Goal: Book appointment/travel/reservation

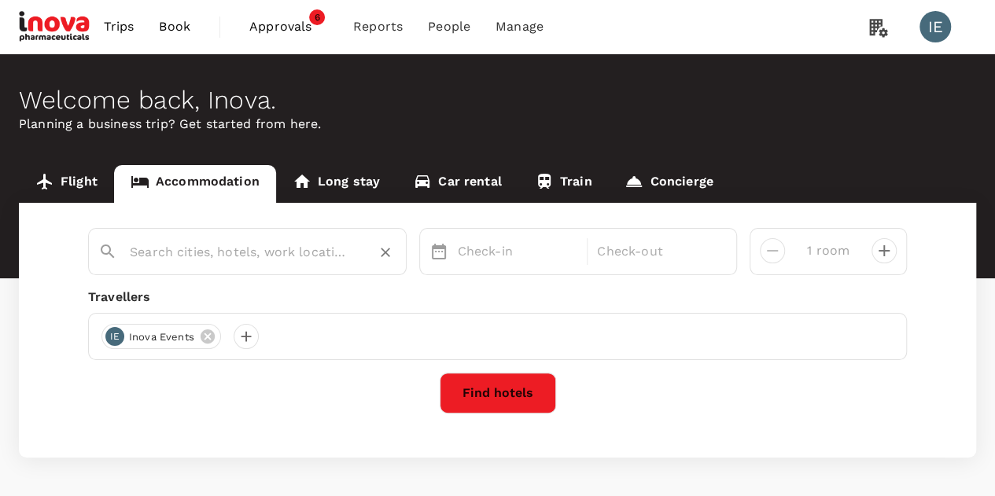
click at [260, 256] on input "text" at bounding box center [241, 252] width 223 height 24
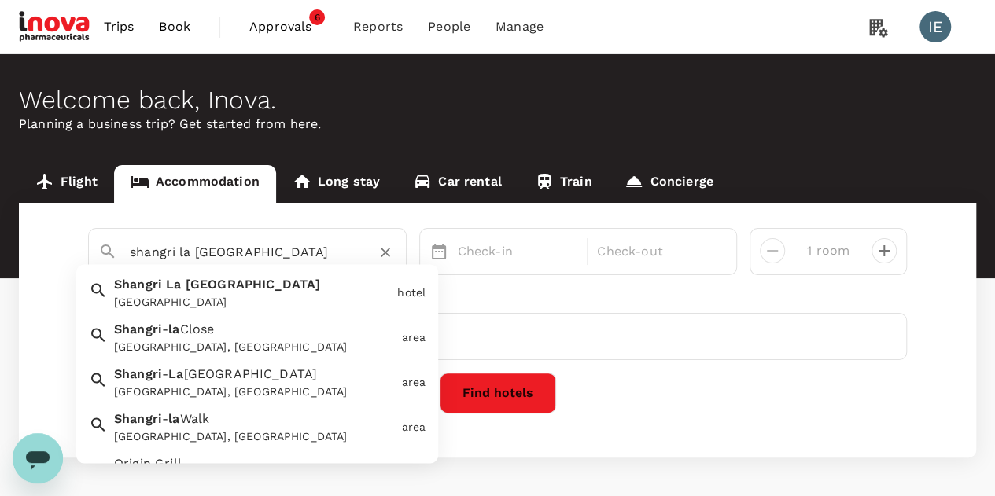
click at [304, 300] on div "[GEOGRAPHIC_DATA]" at bounding box center [252, 303] width 277 height 17
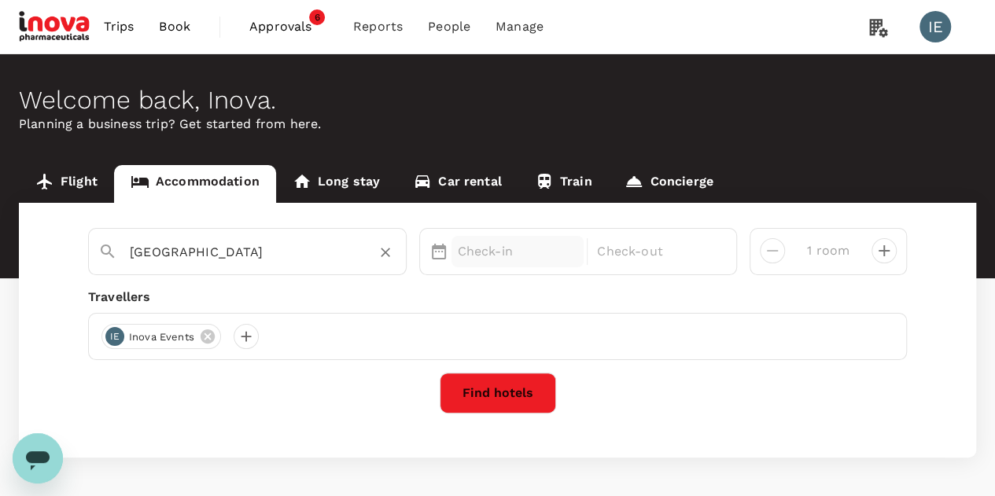
type input "[GEOGRAPHIC_DATA]"
click at [509, 264] on div "Check-in" at bounding box center [518, 251] width 133 height 31
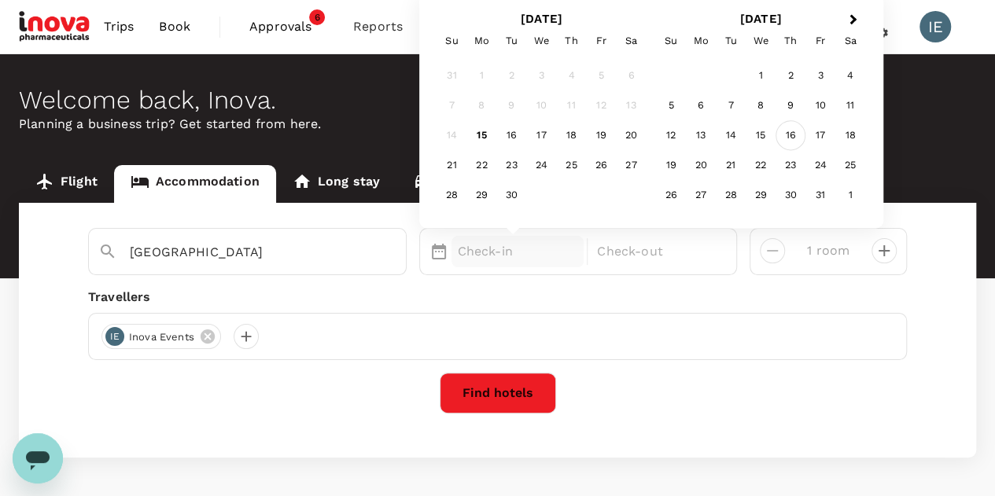
click at [798, 142] on div "16" at bounding box center [791, 136] width 30 height 30
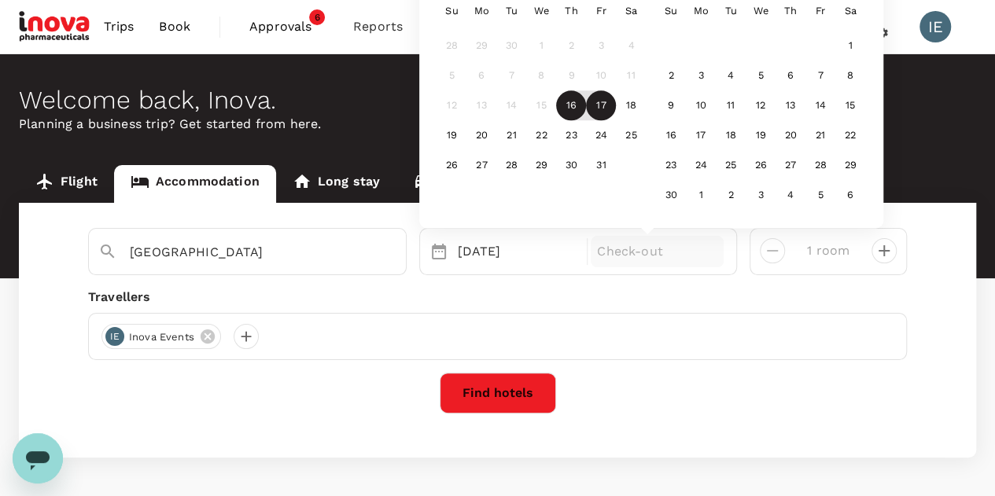
click at [598, 105] on div "17" at bounding box center [601, 106] width 30 height 30
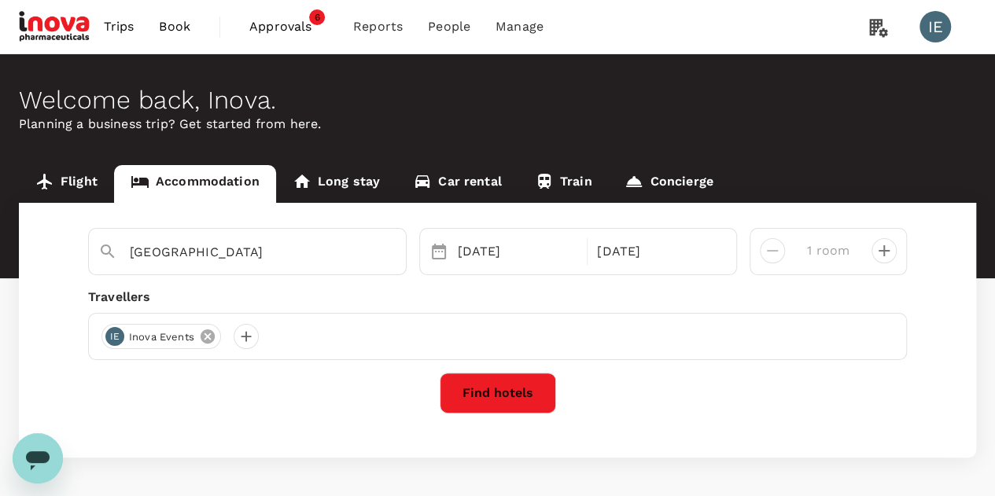
click at [201, 336] on icon at bounding box center [208, 337] width 14 height 14
click at [109, 338] on div at bounding box center [113, 336] width 25 height 25
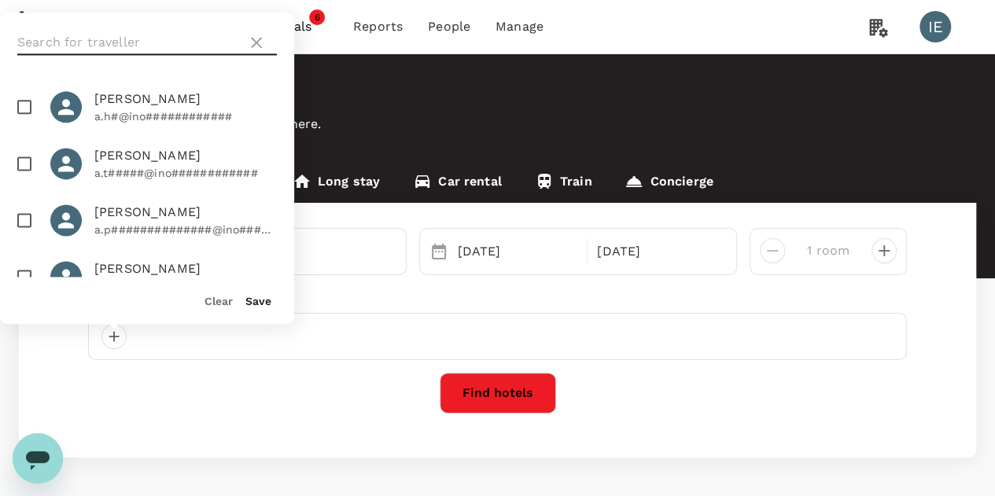
click at [151, 37] on input "text" at bounding box center [128, 42] width 223 height 25
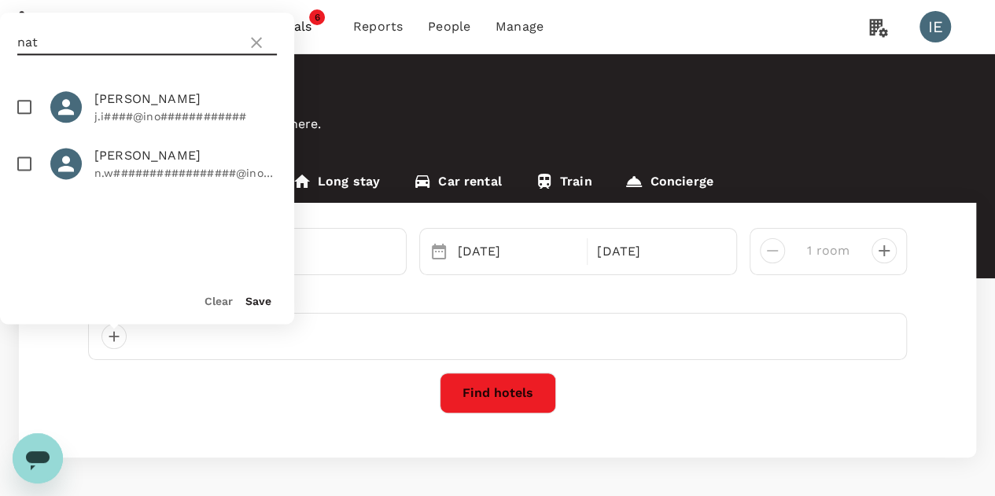
type input "nat"
click at [31, 172] on input "checkbox" at bounding box center [24, 163] width 33 height 33
checkbox input "true"
click at [272, 304] on div "Clear Save" at bounding box center [140, 294] width 307 height 60
click at [260, 303] on button "Save" at bounding box center [258, 301] width 26 height 13
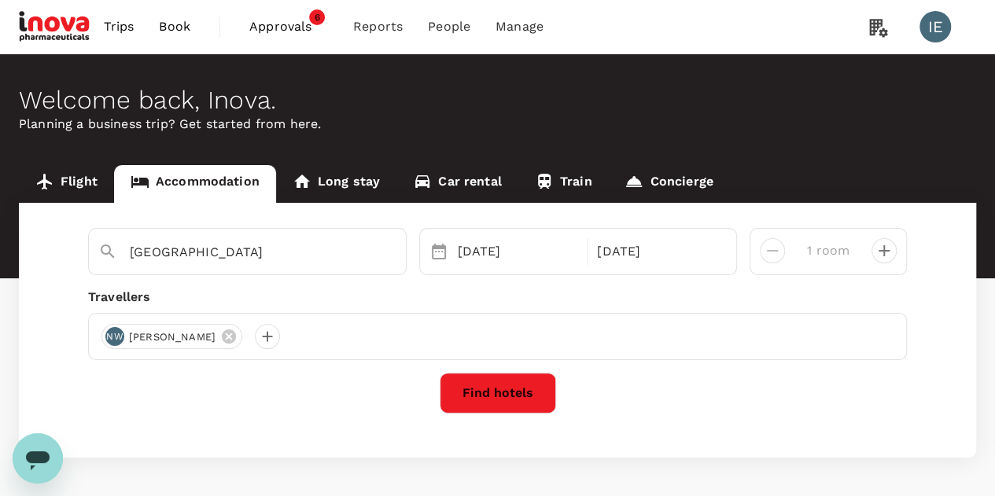
click at [458, 377] on button "Find hotels" at bounding box center [498, 393] width 116 height 41
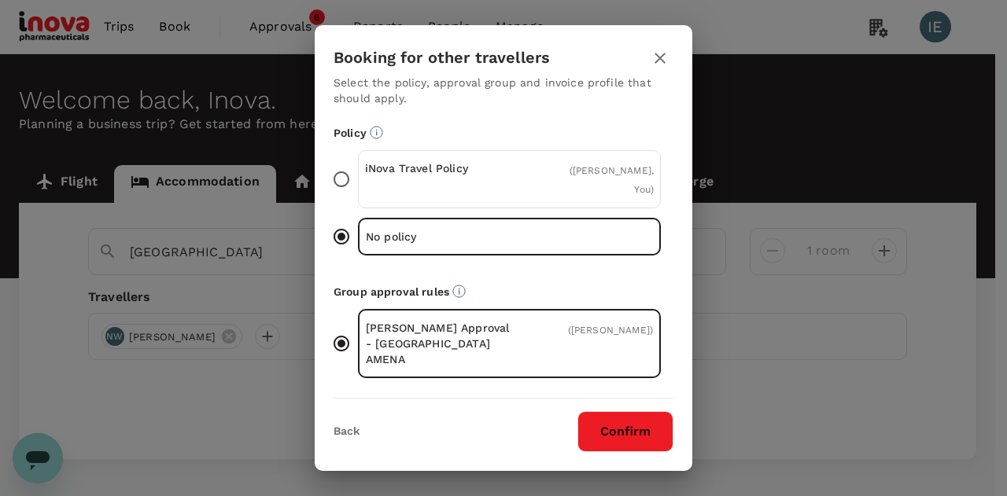
click at [437, 198] on div "iNova Travel Policy" at bounding box center [437, 179] width 145 height 38
click at [358, 196] on input "iNova Travel Policy ( [PERSON_NAME], You )" at bounding box center [341, 179] width 33 height 33
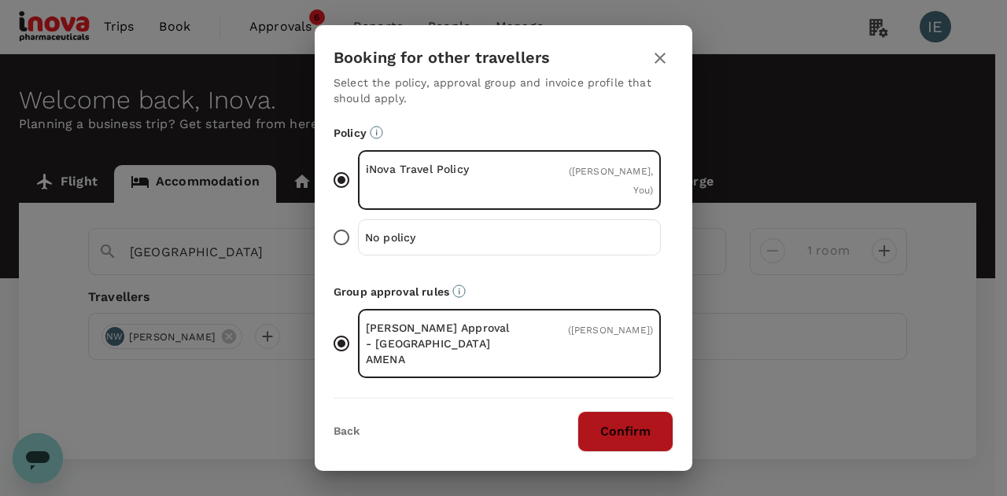
click at [644, 443] on button "Confirm" at bounding box center [625, 431] width 96 height 41
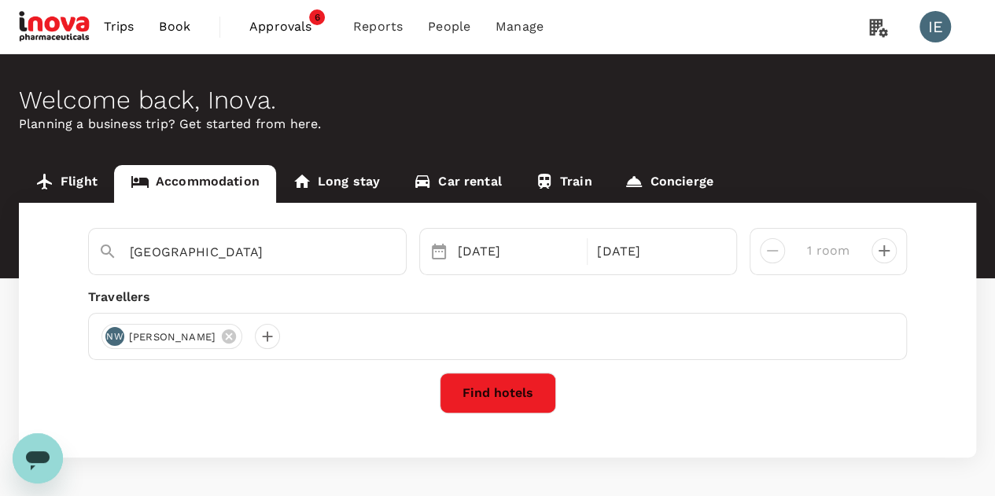
click at [522, 385] on button "Find hotels" at bounding box center [498, 393] width 116 height 41
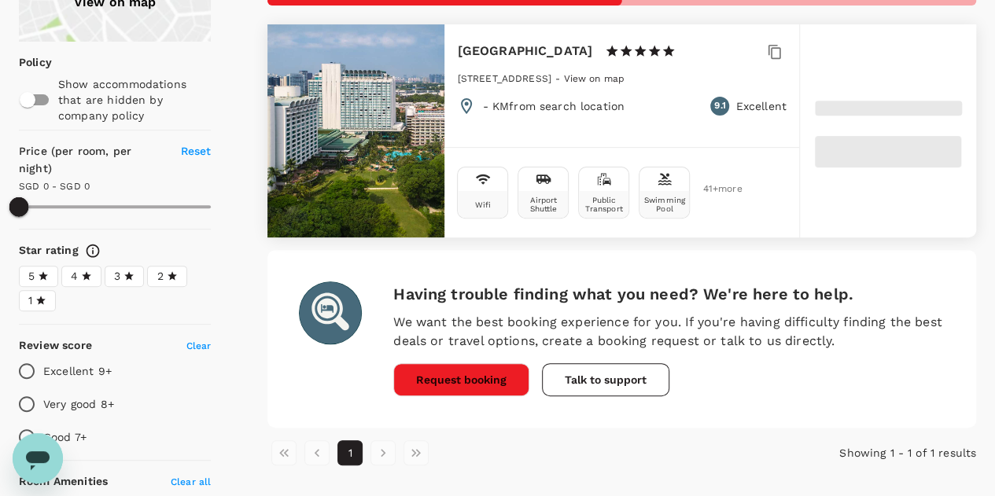
scroll to position [79, 0]
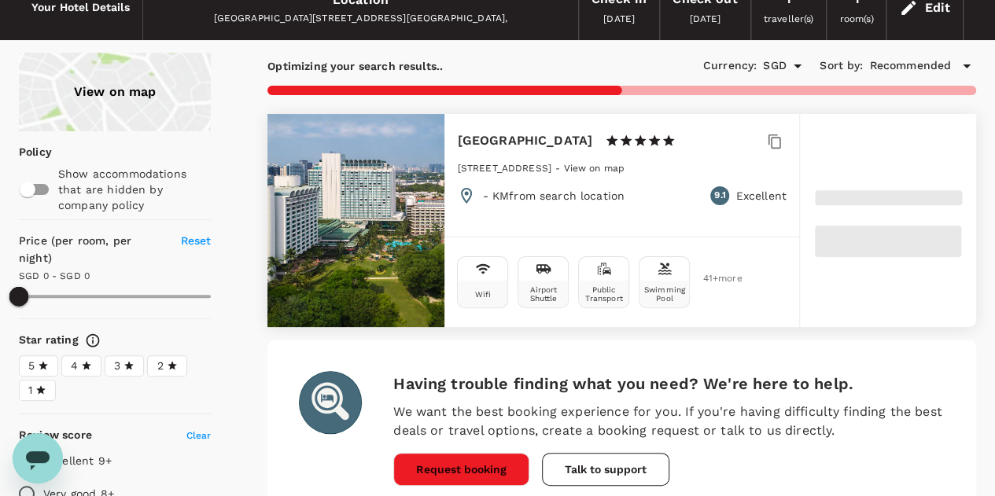
click at [521, 146] on h6 "[GEOGRAPHIC_DATA]" at bounding box center [524, 141] width 135 height 22
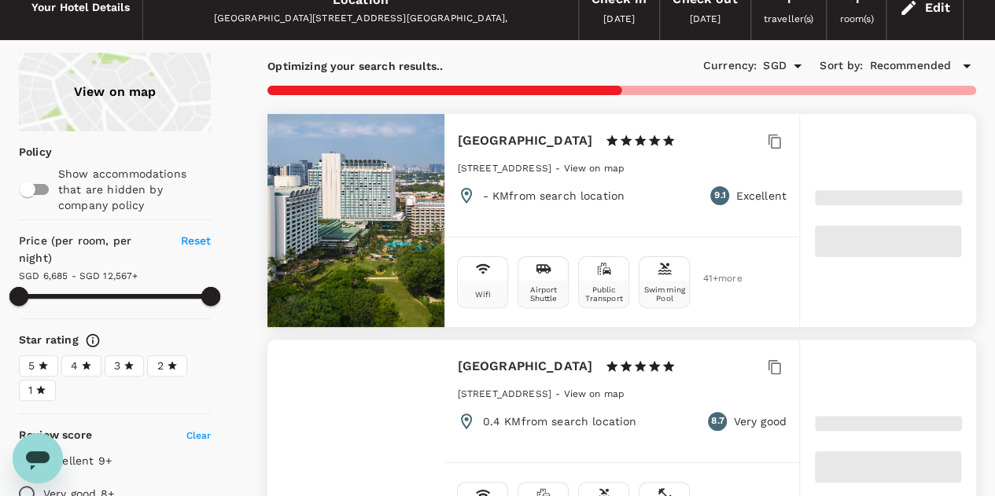
type input "12566.18"
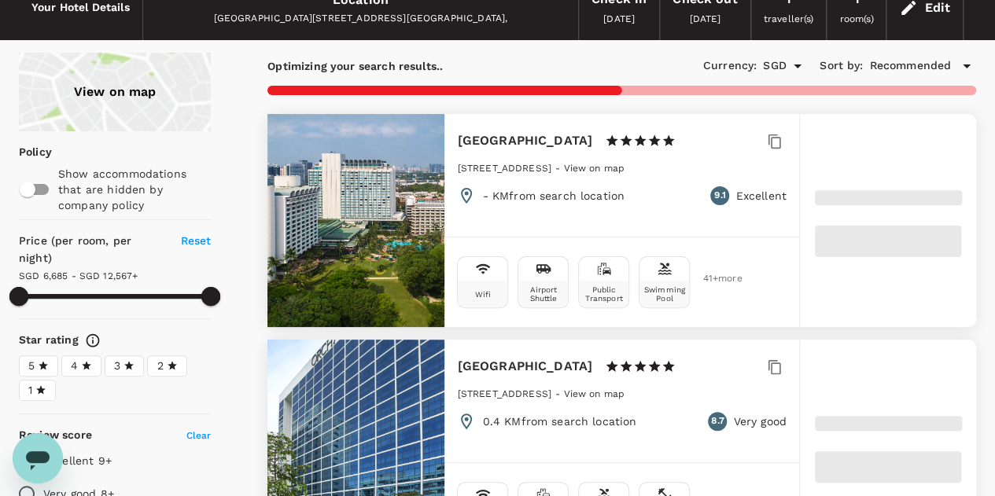
type input "6685.67"
type input "12566.67"
type input "4366.67"
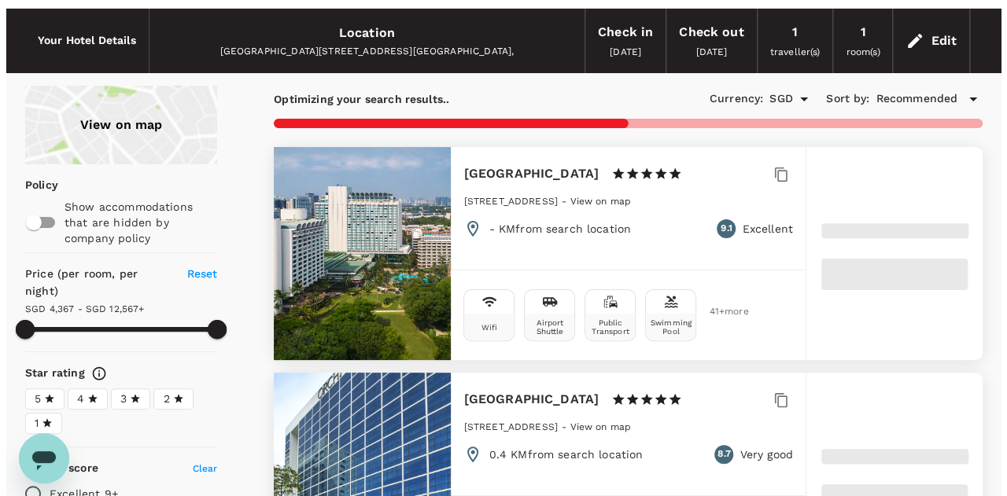
scroll to position [0, 0]
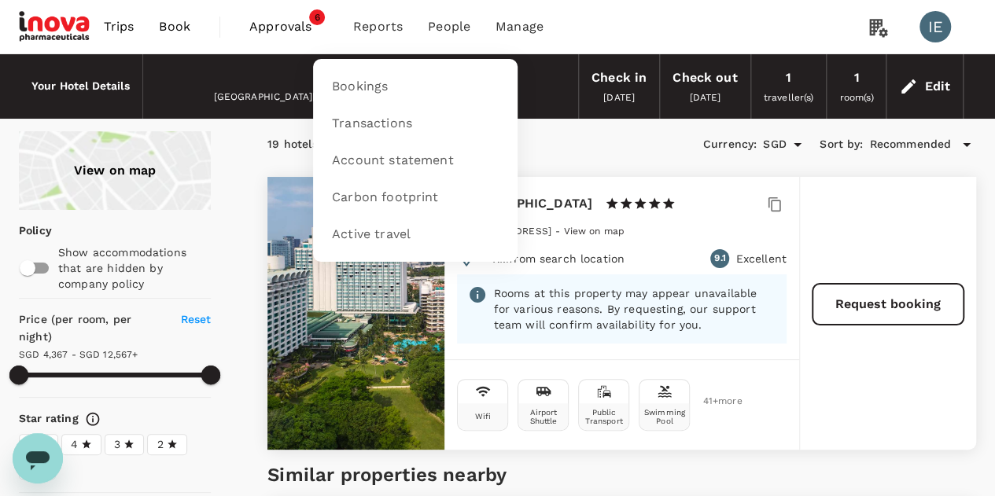
type input "12566.67"
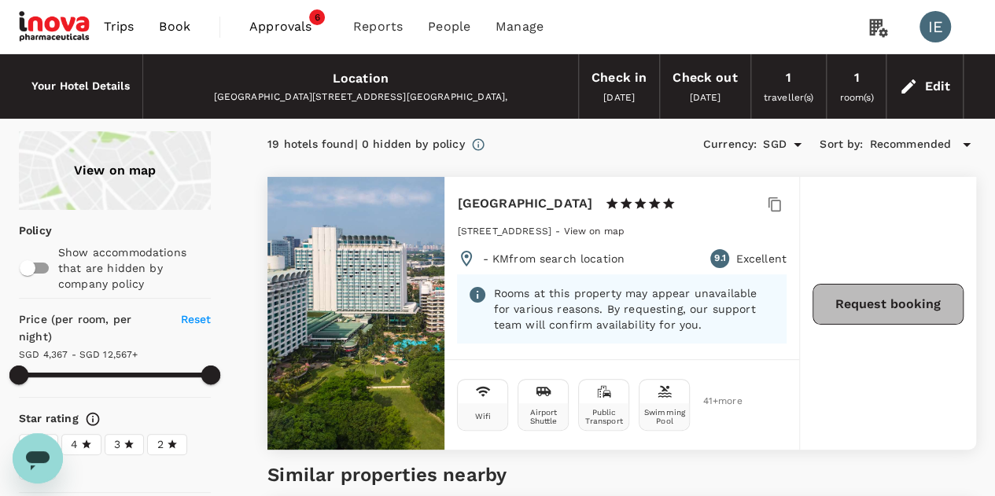
click at [892, 298] on button "Request booking" at bounding box center [888, 304] width 151 height 41
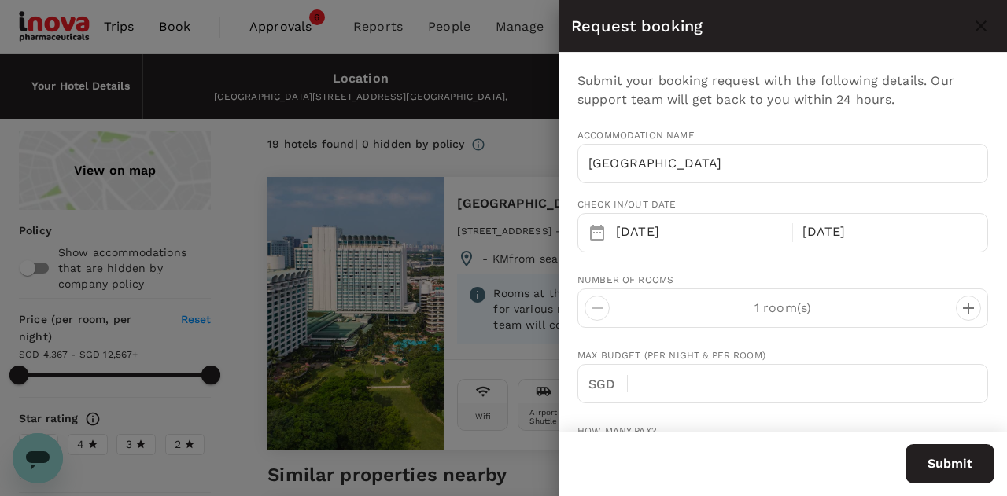
type input "[DOMAIN_NAME][EMAIL_ADDRESS][DOMAIN_NAME]"
type input "65"
type input "63403540"
click at [931, 475] on button "Submit" at bounding box center [950, 464] width 89 height 39
click at [516, 131] on div at bounding box center [503, 248] width 1007 height 496
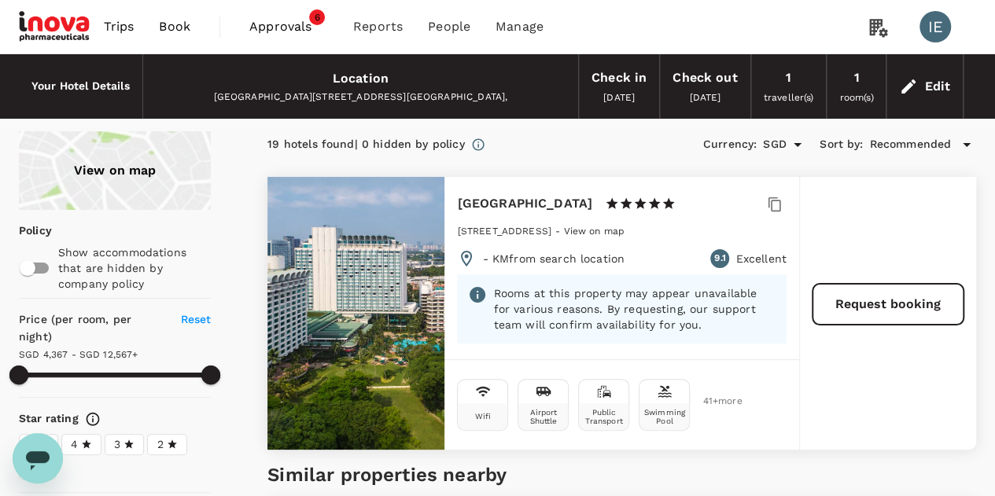
drag, startPoint x: 456, startPoint y: 205, endPoint x: 588, endPoint y: 207, distance: 132.2
click at [588, 207] on h6 "[GEOGRAPHIC_DATA]" at bounding box center [524, 204] width 135 height 22
copy h6 "[GEOGRAPHIC_DATA]"
type input "12566.67"
